Goal: Transaction & Acquisition: Purchase product/service

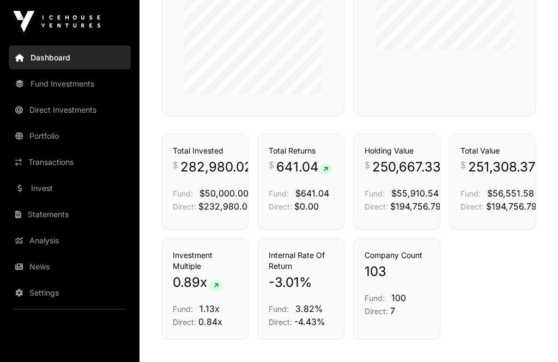
scroll to position [755, 0]
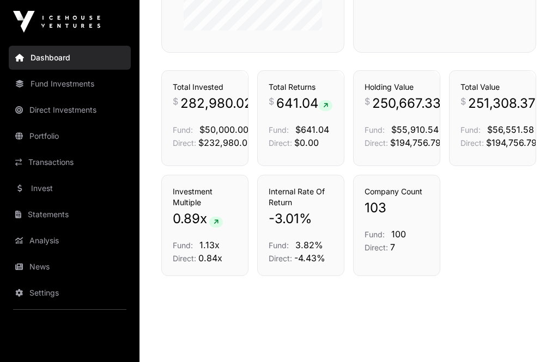
click at [52, 90] on link "Fund Investments" at bounding box center [70, 84] width 122 height 24
click at [50, 84] on link "Fund Investments" at bounding box center [70, 84] width 122 height 24
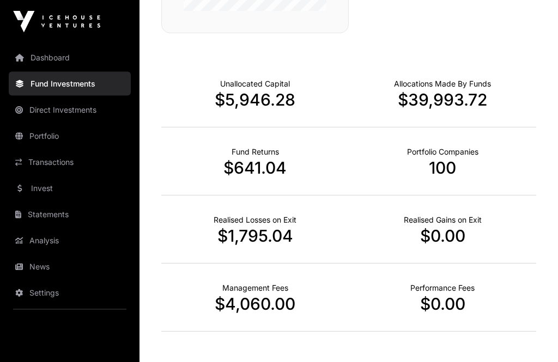
scroll to position [699, 0]
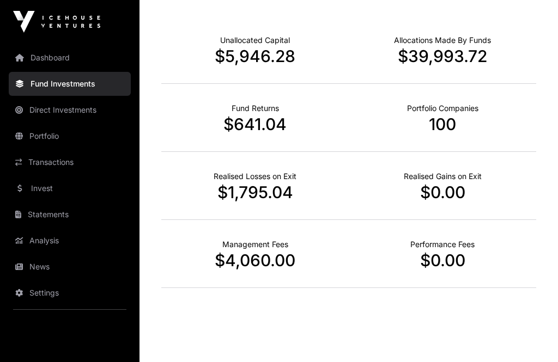
click at [41, 111] on link "Direct Investments" at bounding box center [70, 110] width 122 height 24
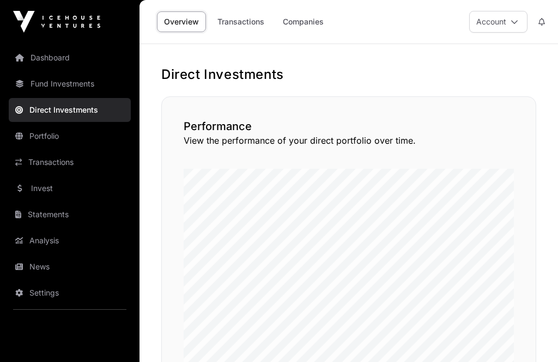
click at [59, 113] on link "Direct Investments" at bounding box center [70, 110] width 122 height 24
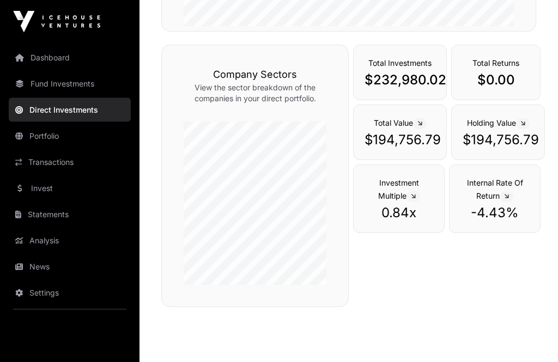
scroll to position [365, 0]
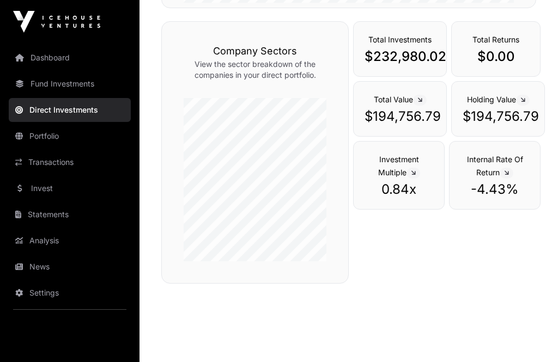
click at [40, 136] on link "Portfolio" at bounding box center [70, 136] width 122 height 24
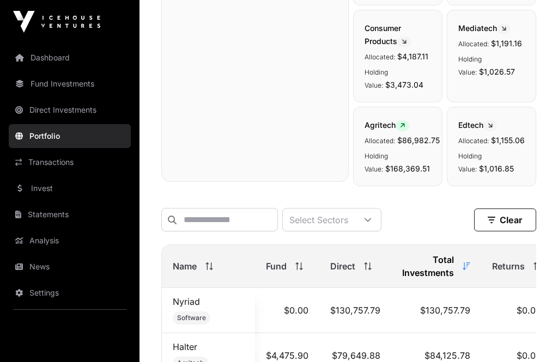
click at [43, 362] on html "Dashboard Fund Investments Direct Investments Portfolio Transactions Invest Sta…" at bounding box center [279, 146] width 558 height 1023
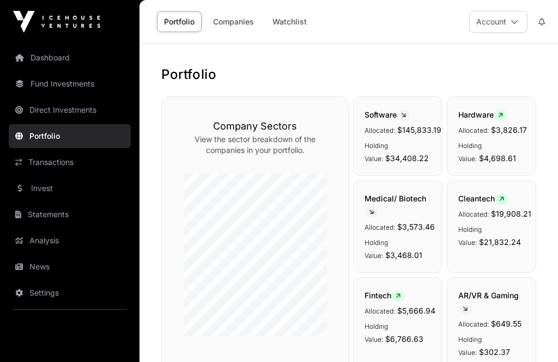
scroll to position [7, 0]
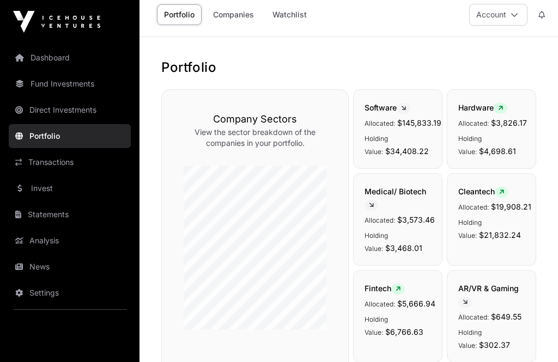
click at [238, 17] on link "Companies" at bounding box center [233, 14] width 55 height 21
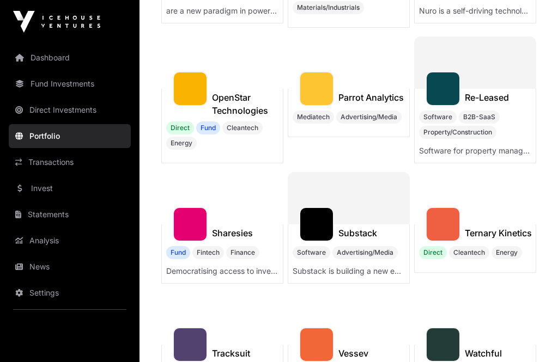
scroll to position [1059, 0]
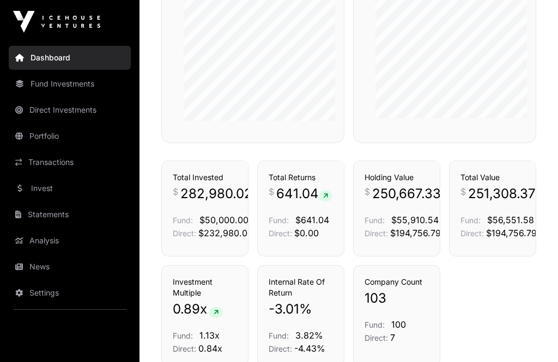
scroll to position [615, 0]
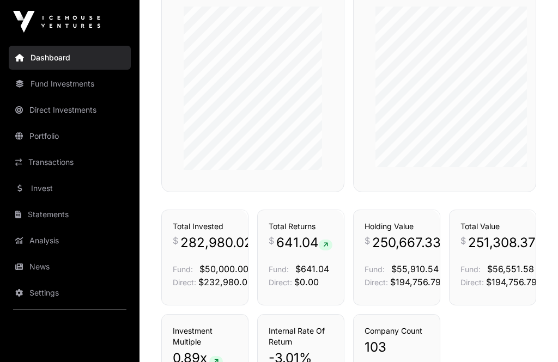
click at [35, 269] on link "News" at bounding box center [70, 267] width 122 height 24
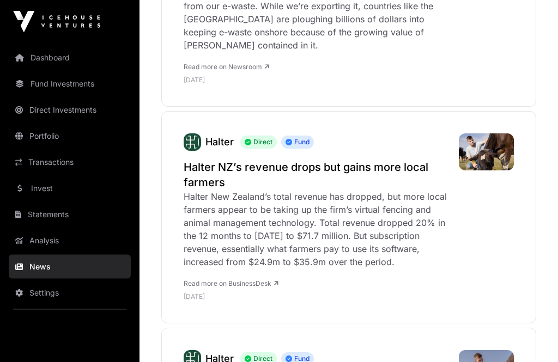
scroll to position [1371, 0]
click at [232, 160] on h2 "Halter NZ’s revenue drops but gains more local farmers" at bounding box center [316, 175] width 264 height 31
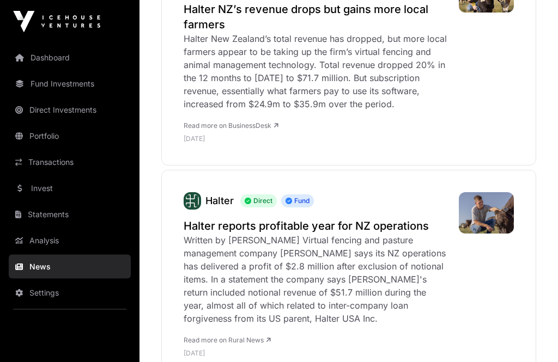
scroll to position [1533, 0]
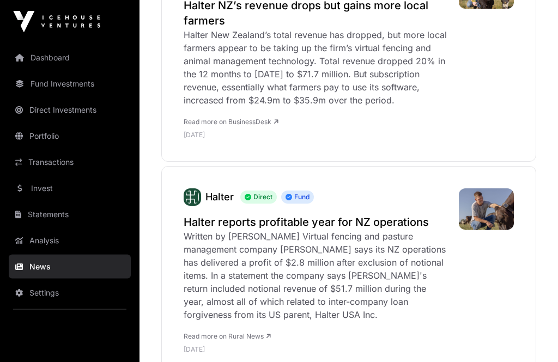
click at [269, 215] on h2 "Halter reports profitable year for NZ operations" at bounding box center [316, 222] width 264 height 15
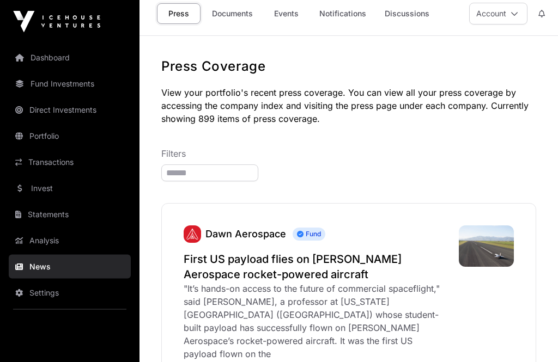
scroll to position [0, 0]
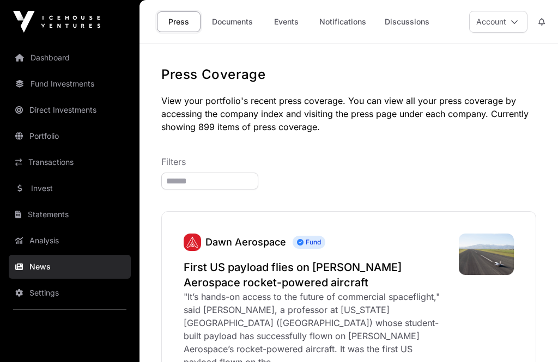
click at [36, 241] on link "Analysis" at bounding box center [70, 241] width 122 height 24
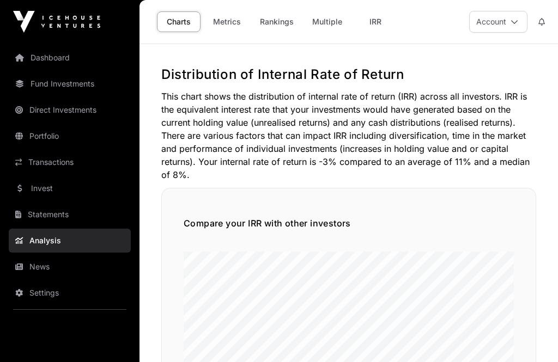
click at [35, 186] on link "Invest" at bounding box center [70, 189] width 122 height 24
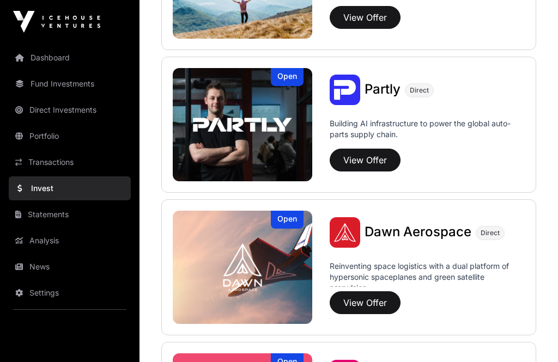
scroll to position [1081, 0]
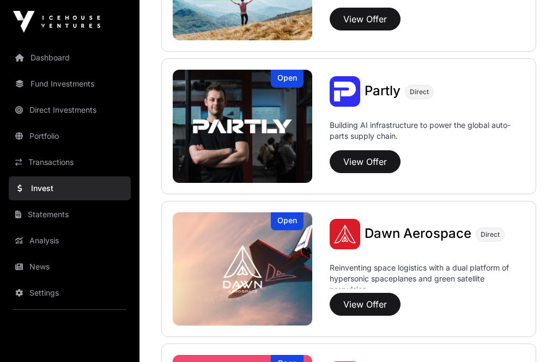
click at [365, 160] on button "View Offer" at bounding box center [365, 161] width 71 height 23
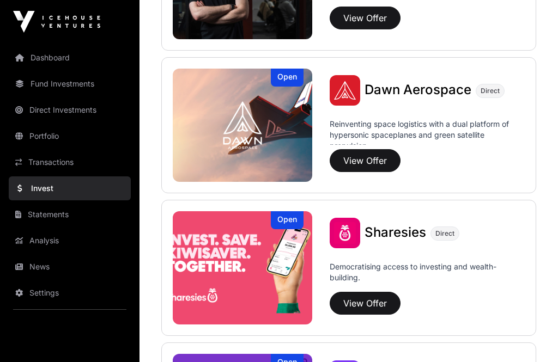
scroll to position [1220, 0]
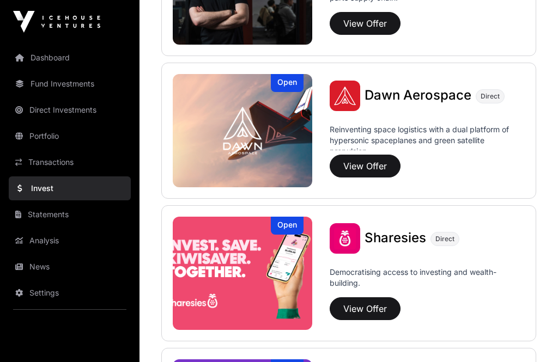
click at [371, 169] on button "View Offer" at bounding box center [365, 166] width 71 height 23
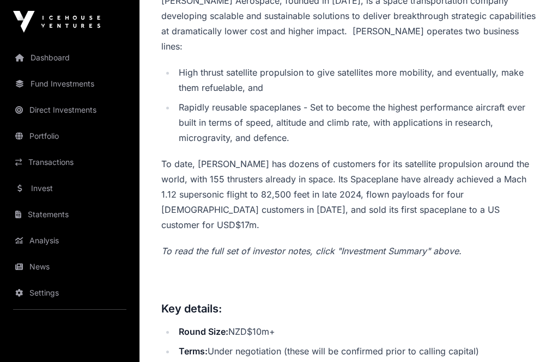
scroll to position [408, 0]
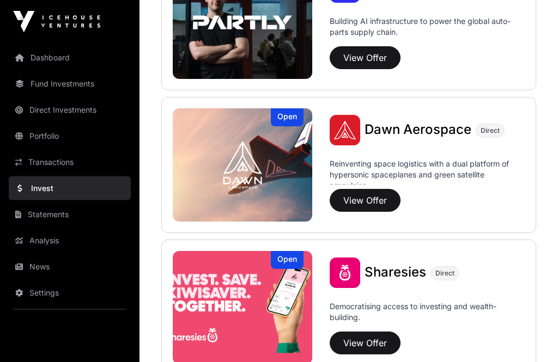
click at [366, 202] on button "View Offer" at bounding box center [365, 201] width 71 height 23
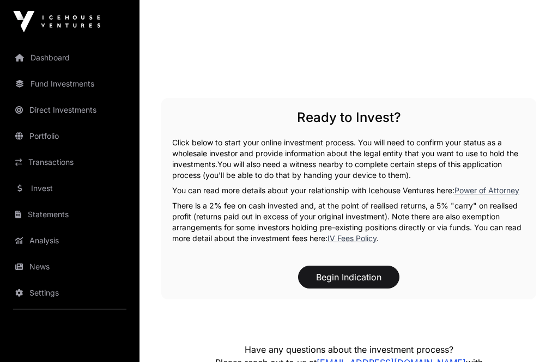
scroll to position [1631, 0]
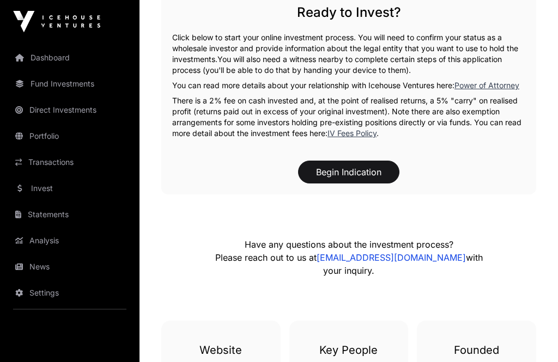
click at [346, 161] on button "Begin Indication" at bounding box center [348, 172] width 101 height 23
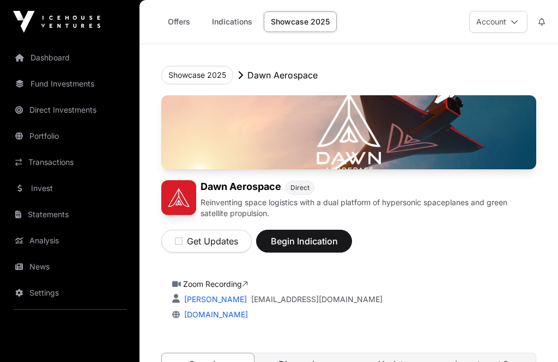
scroll to position [1735, 0]
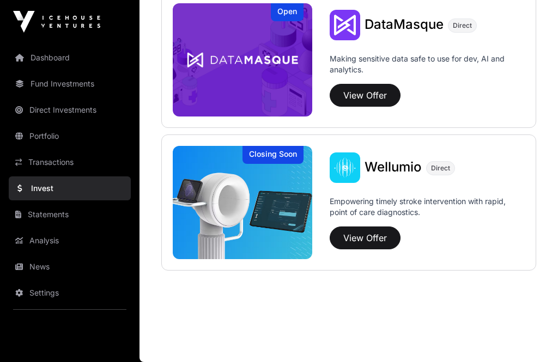
scroll to position [1185, 0]
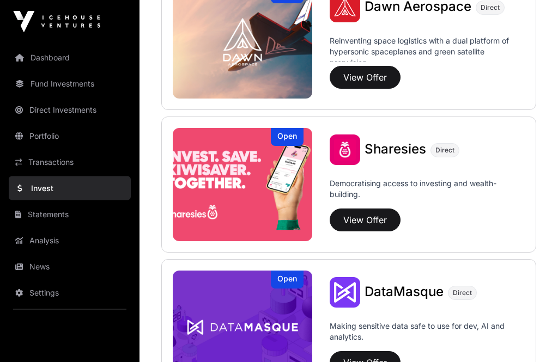
click at [369, 214] on button "View Offer" at bounding box center [365, 220] width 71 height 23
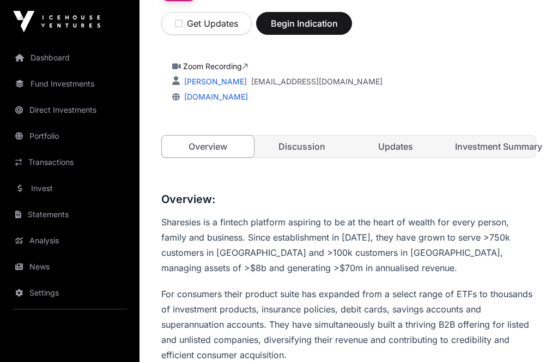
scroll to position [199, 0]
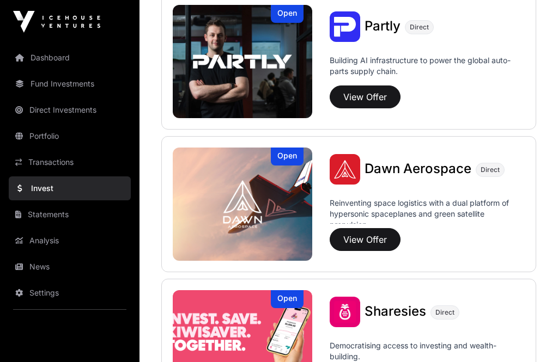
scroll to position [1156, 0]
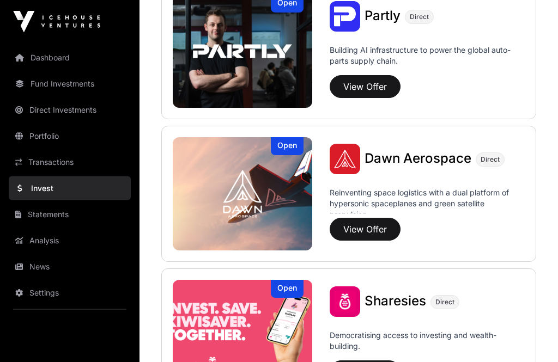
click at [368, 234] on button "View Offer" at bounding box center [365, 230] width 71 height 23
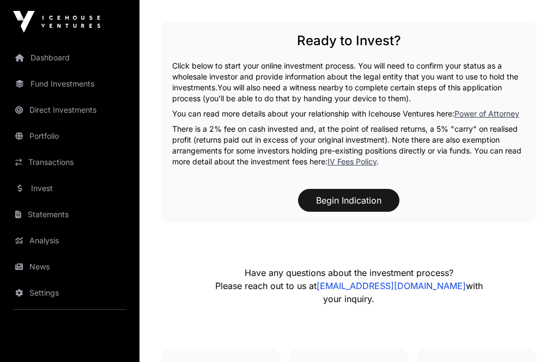
scroll to position [1701, 0]
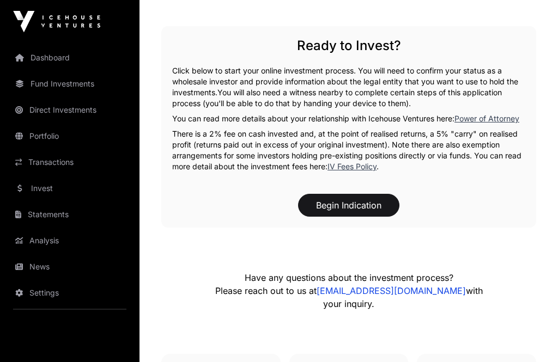
click at [339, 195] on button "Begin Indication" at bounding box center [348, 206] width 101 height 23
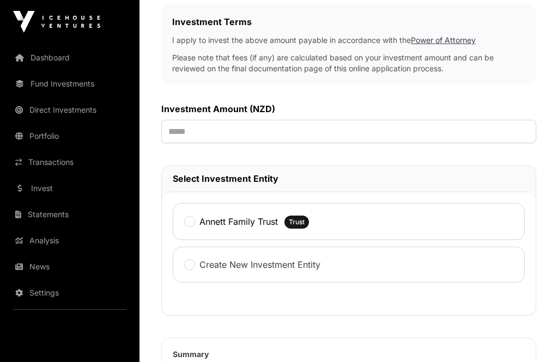
scroll to position [371, 0]
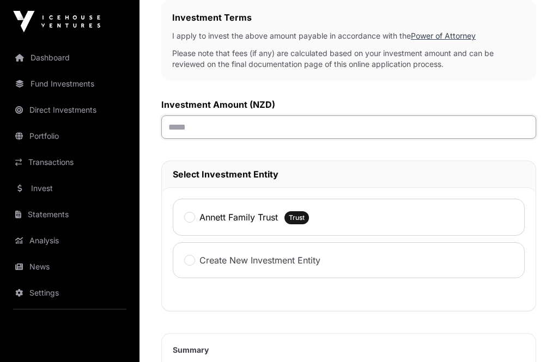
click at [205, 126] on input "text" at bounding box center [348, 127] width 375 height 23
type input "******"
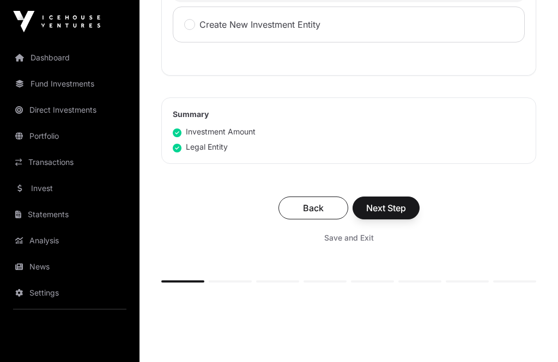
scroll to position [607, 0]
click at [389, 210] on span "Next Step" at bounding box center [386, 208] width 40 height 13
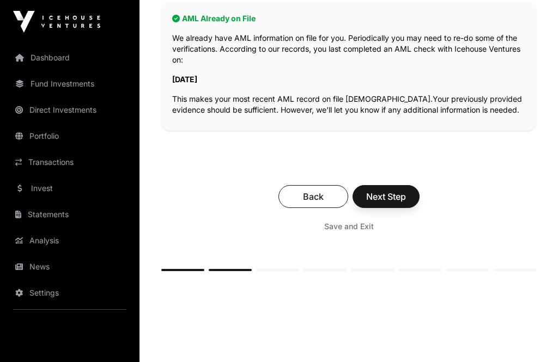
scroll to position [272, 0]
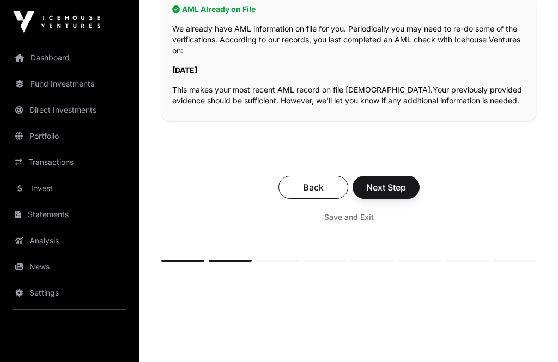
click at [396, 187] on span "Next Step" at bounding box center [386, 187] width 40 height 13
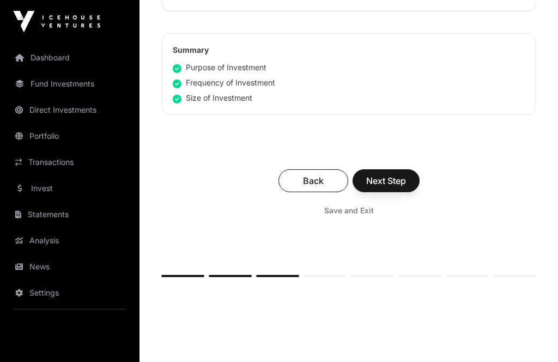
scroll to position [805, 0]
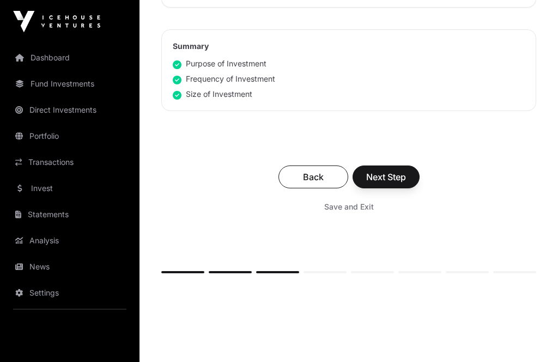
click at [406, 172] on span "Next Step" at bounding box center [386, 177] width 40 height 13
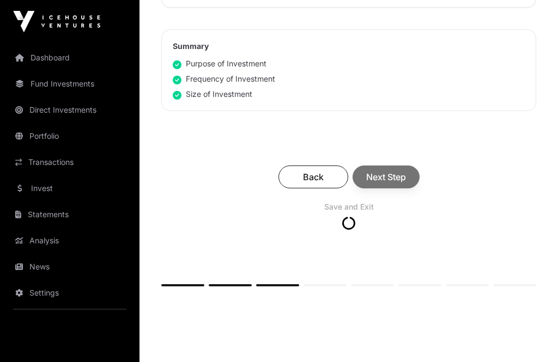
scroll to position [806, 0]
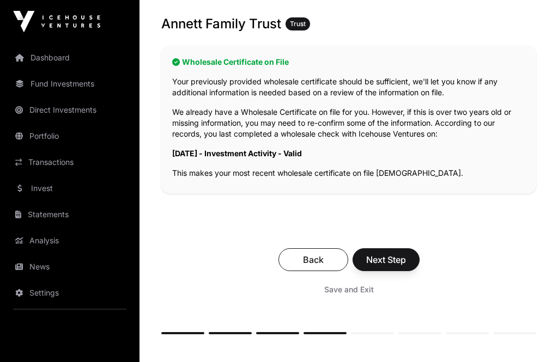
scroll to position [281, 0]
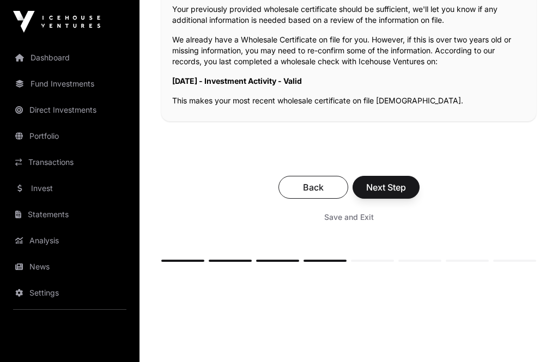
click at [391, 186] on span "Next Step" at bounding box center [386, 187] width 40 height 13
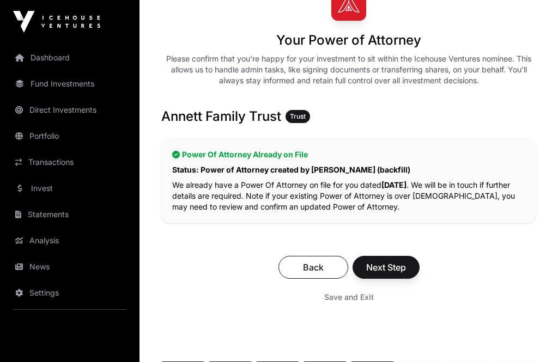
scroll to position [140, 0]
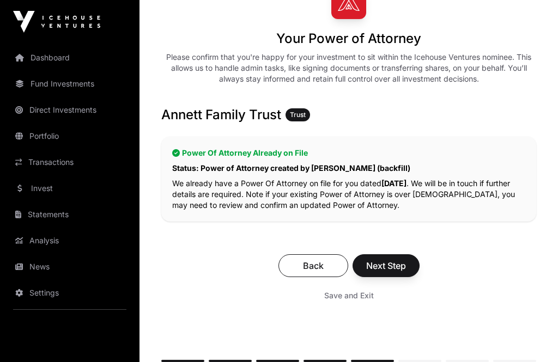
click at [391, 261] on span "Next Step" at bounding box center [386, 265] width 40 height 13
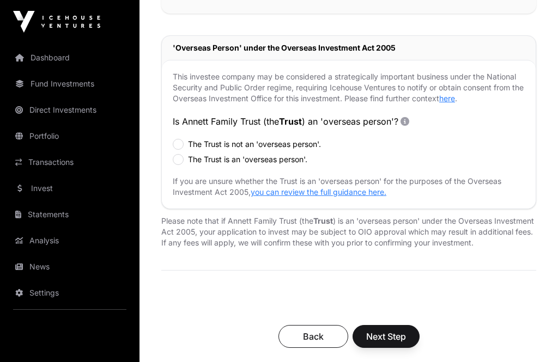
scroll to position [373, 0]
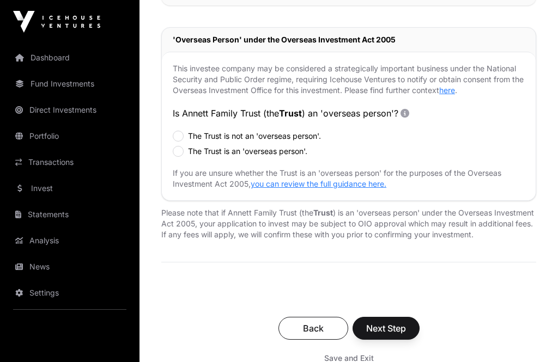
click at [189, 135] on label "The Trust is not an 'overseas person'." at bounding box center [254, 136] width 133 height 11
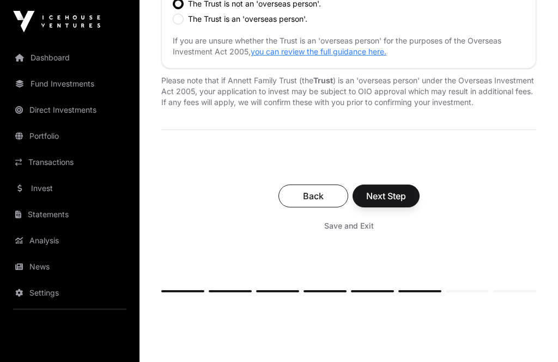
scroll to position [506, 0]
click at [390, 203] on span "Next Step" at bounding box center [386, 196] width 40 height 13
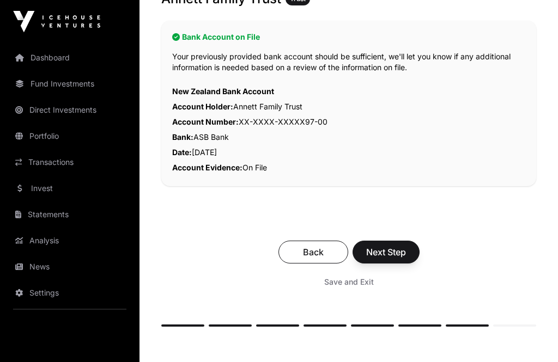
scroll to position [269, 0]
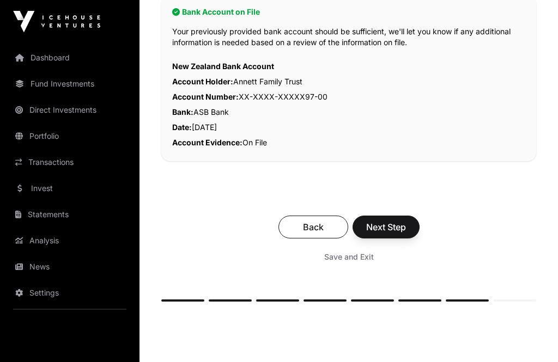
click at [385, 229] on span "Next Step" at bounding box center [386, 227] width 40 height 13
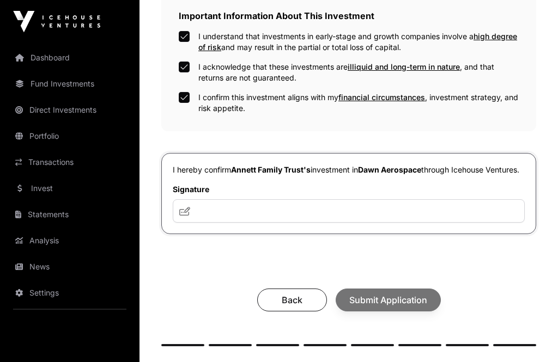
scroll to position [380, 0]
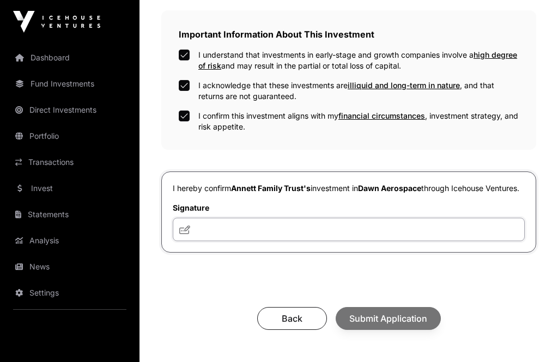
click at [177, 241] on input "text" at bounding box center [349, 229] width 352 height 23
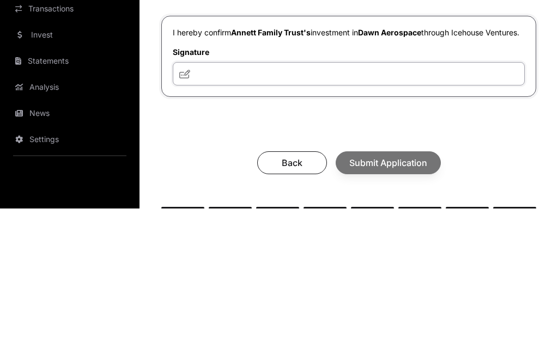
scroll to position [385, 0]
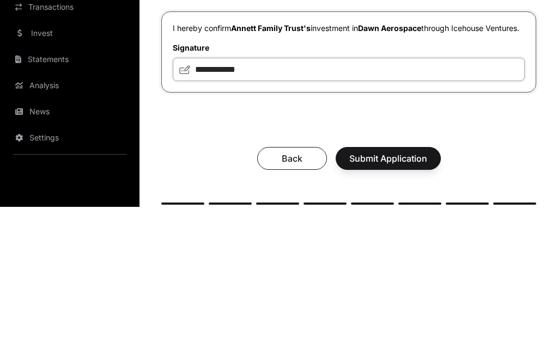
type input "**********"
click at [362, 307] on span "Submit Application" at bounding box center [388, 313] width 78 height 13
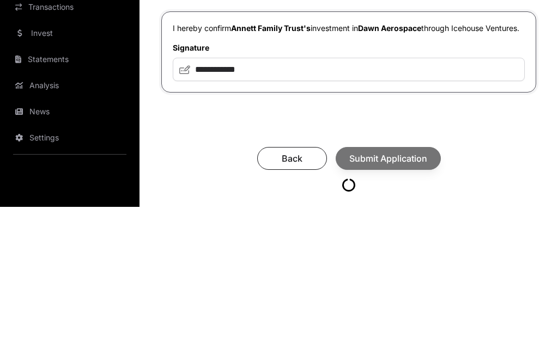
scroll to position [495, 0]
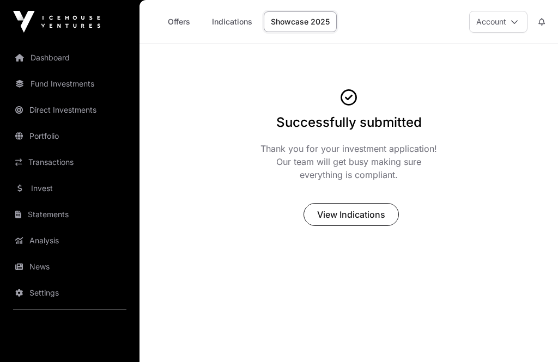
click at [231, 20] on link "Indications" at bounding box center [232, 21] width 54 height 21
click at [177, 18] on link "Offers" at bounding box center [179, 21] width 44 height 21
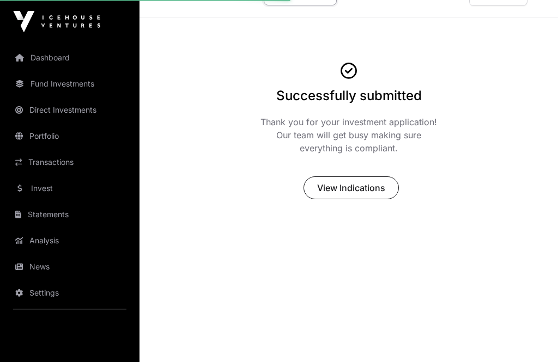
scroll to position [44, 0]
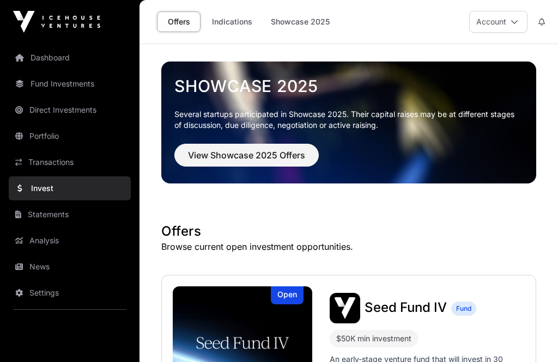
click at [236, 18] on link "Indications" at bounding box center [232, 21] width 54 height 21
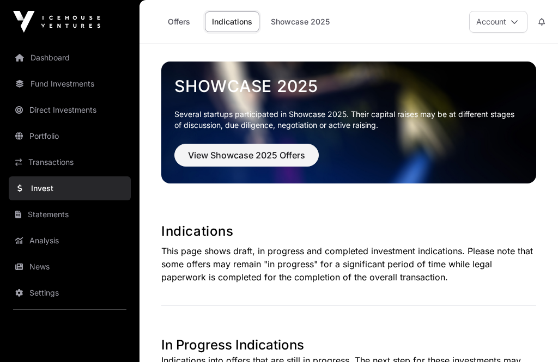
click at [180, 20] on link "Offers" at bounding box center [179, 21] width 44 height 21
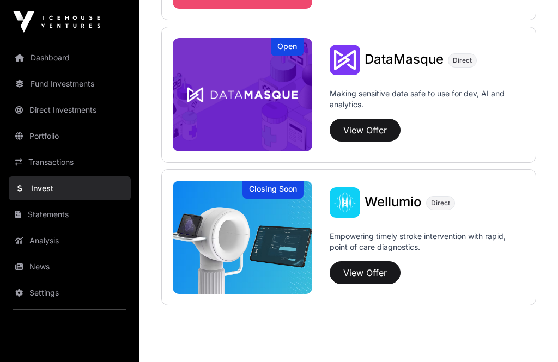
scroll to position [1576, 0]
